Goal: Information Seeking & Learning: Learn about a topic

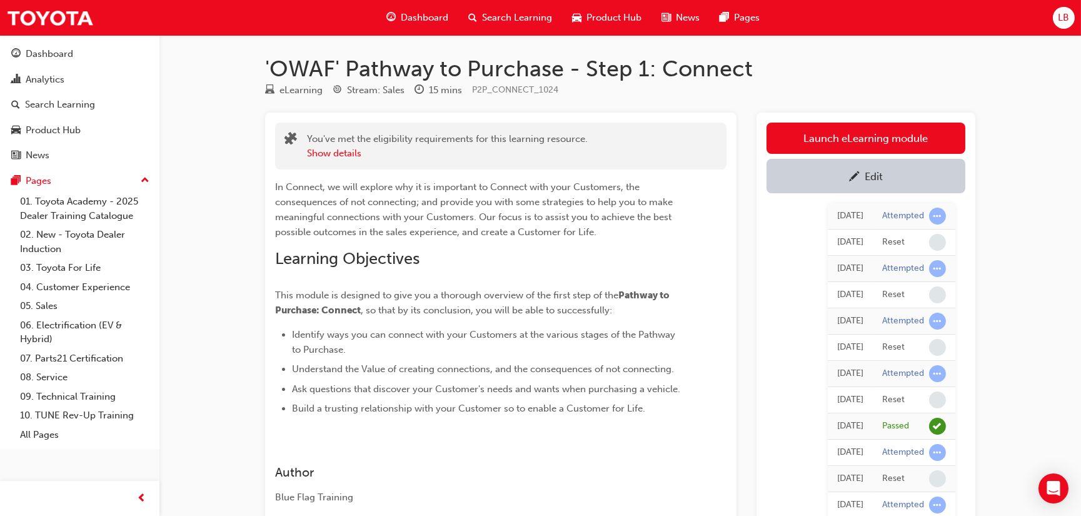
click at [509, 16] on span "Search Learning" at bounding box center [517, 18] width 70 height 14
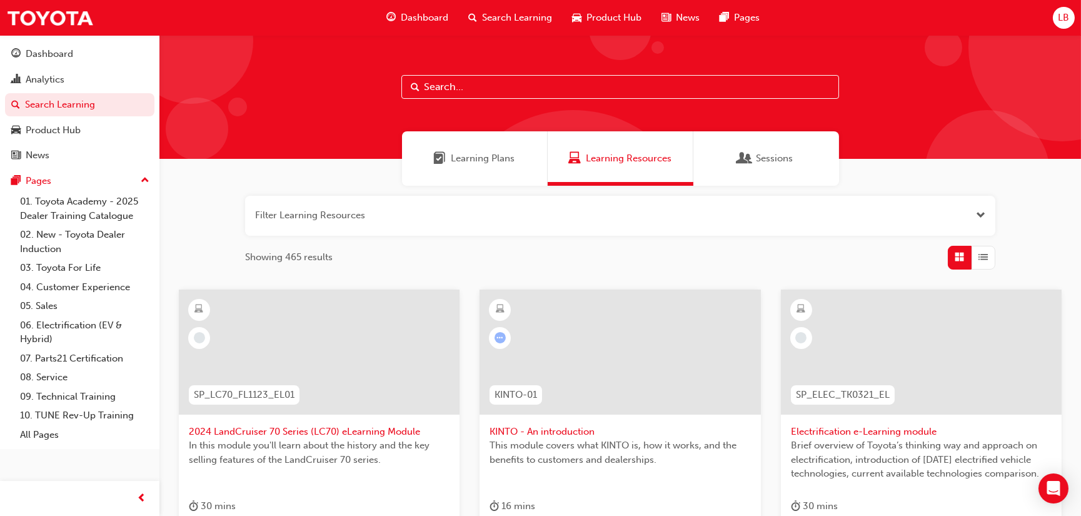
click at [516, 11] on span "Search Learning" at bounding box center [517, 18] width 70 height 14
click at [476, 89] on input "text" at bounding box center [620, 87] width 438 height 24
click at [504, 18] on span "Search Learning" at bounding box center [517, 18] width 70 height 14
click at [532, 25] on div "Search Learning" at bounding box center [510, 18] width 104 height 26
click at [532, 16] on span "Search Learning" at bounding box center [517, 18] width 70 height 14
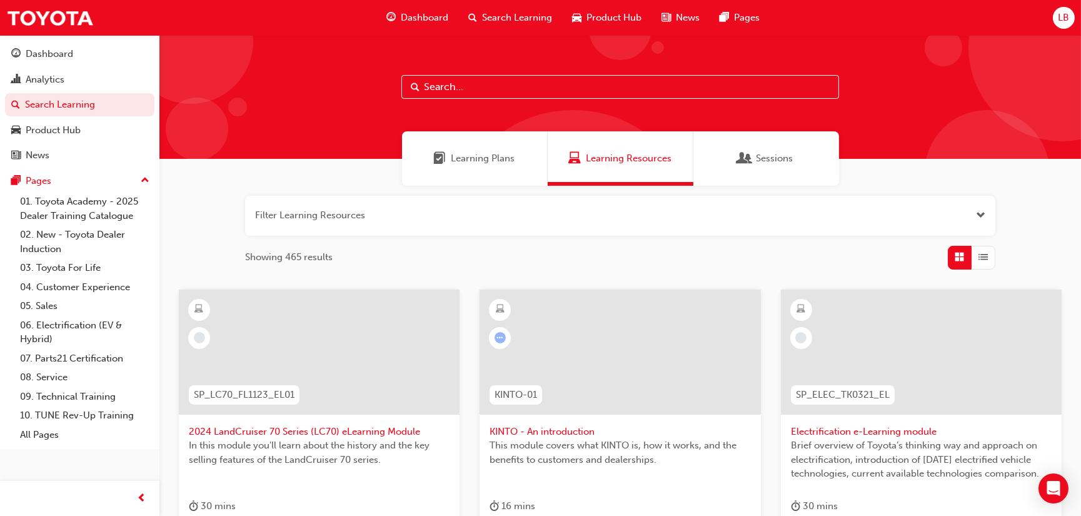
click at [488, 13] on span "Search Learning" at bounding box center [517, 18] width 70 height 14
click at [443, 95] on input "text" at bounding box center [620, 87] width 438 height 24
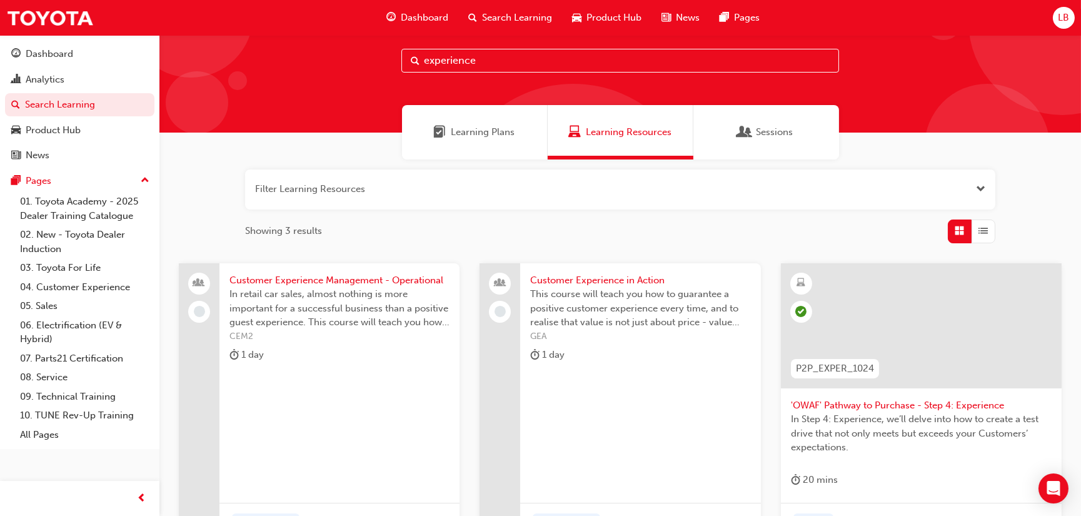
scroll to position [46, 0]
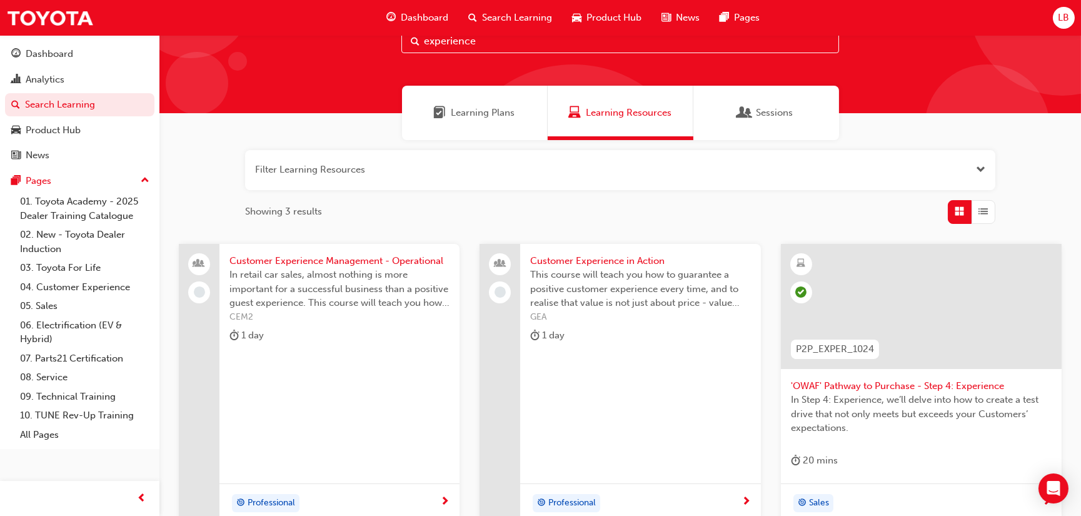
type input "experience"
click at [897, 400] on span "In Step 4: Experience, we’ll delve into how to create a test drive that not onl…" at bounding box center [921, 414] width 261 height 43
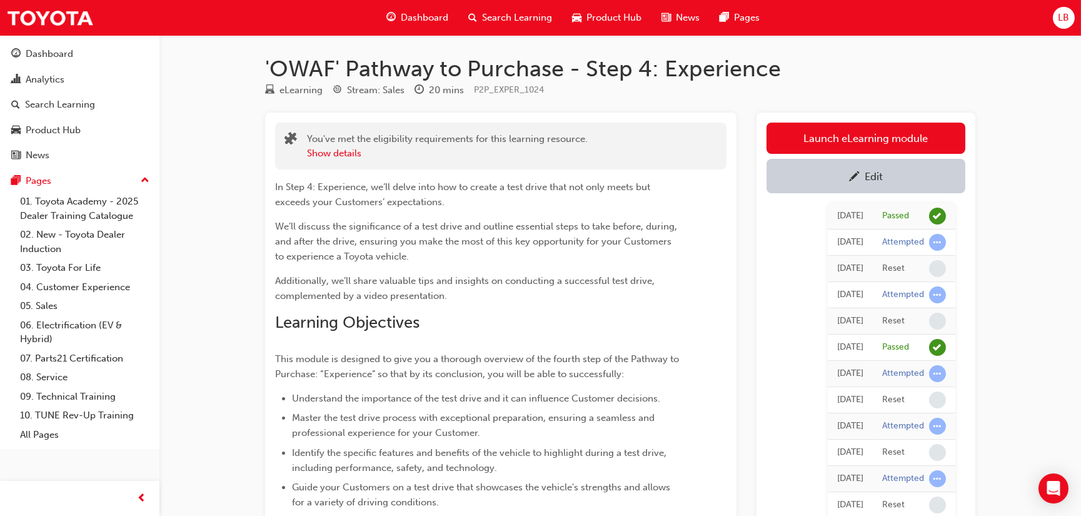
click at [917, 178] on div "Edit" at bounding box center [866, 176] width 180 height 16
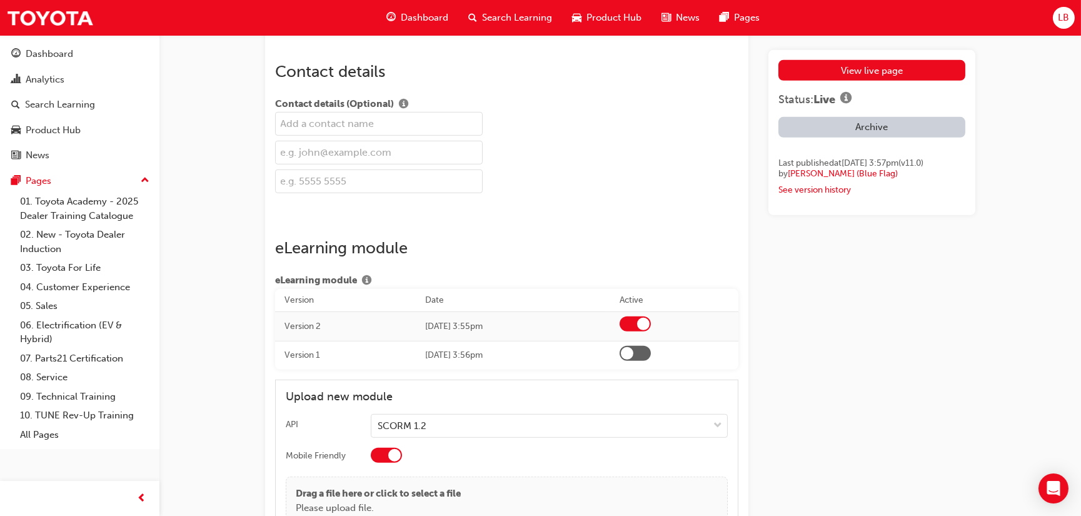
scroll to position [1916, 0]
